Goal: Navigation & Orientation: Find specific page/section

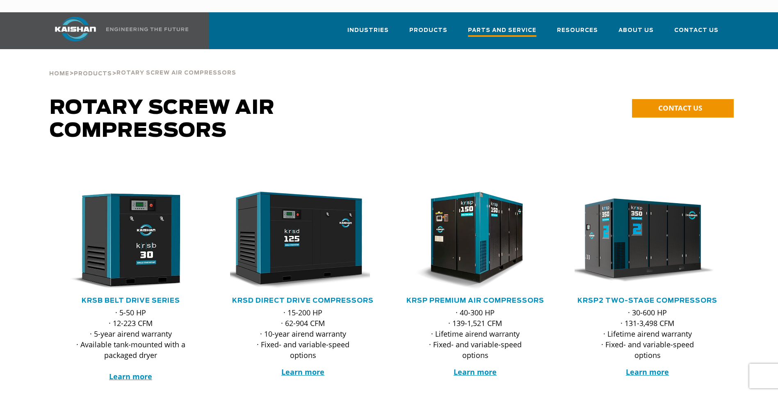
click at [517, 26] on span "Parts and Service" at bounding box center [502, 31] width 68 height 11
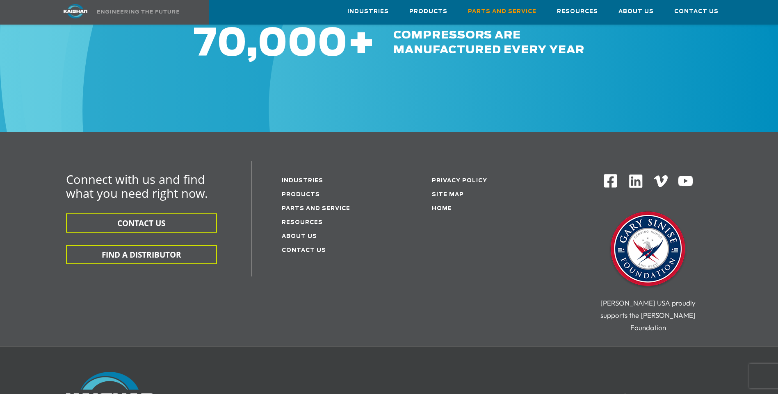
scroll to position [1093, 0]
